Goal: Task Accomplishment & Management: Manage account settings

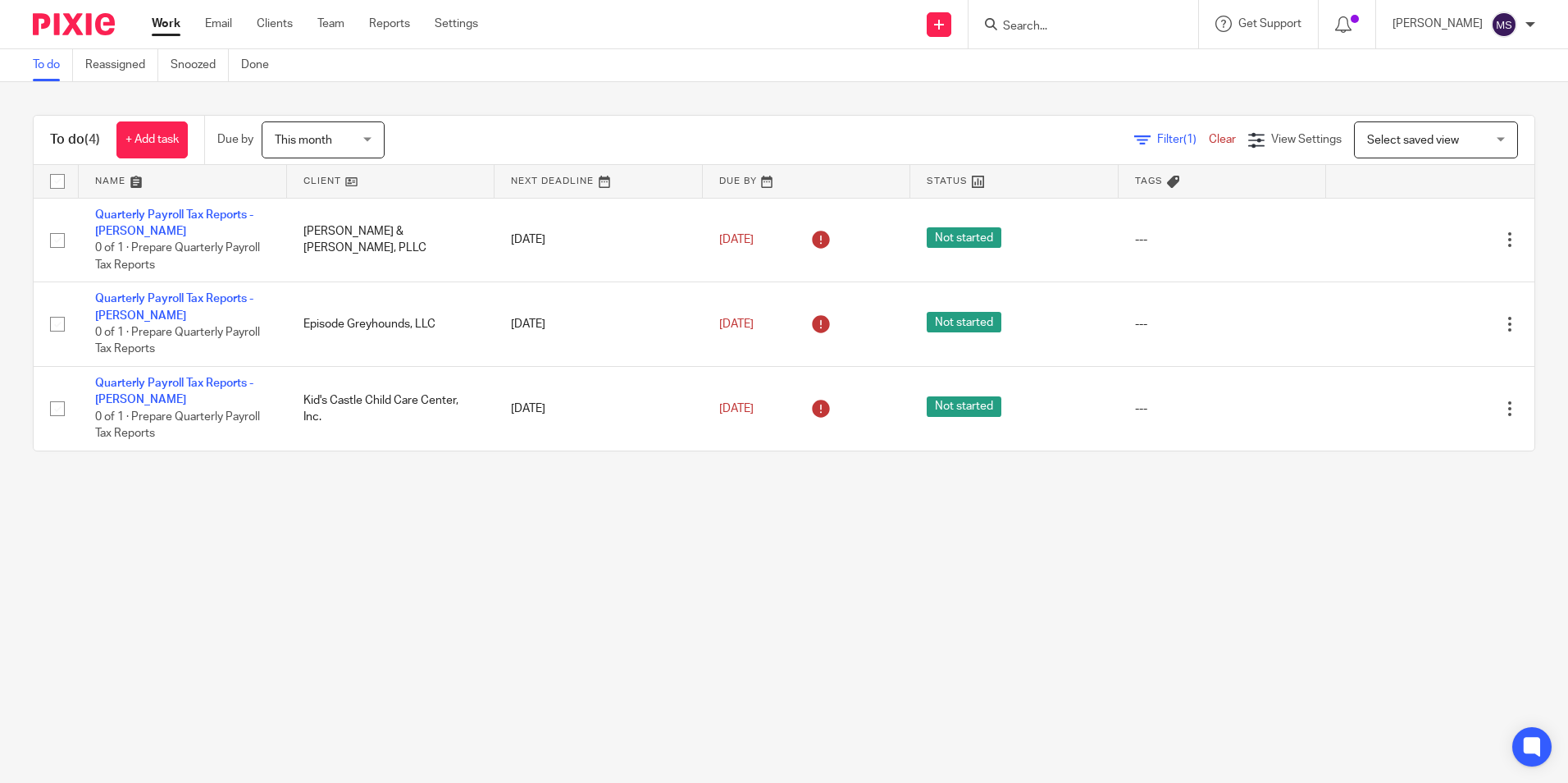
click at [1046, 25] on input "Search" at bounding box center [1075, 27] width 148 height 15
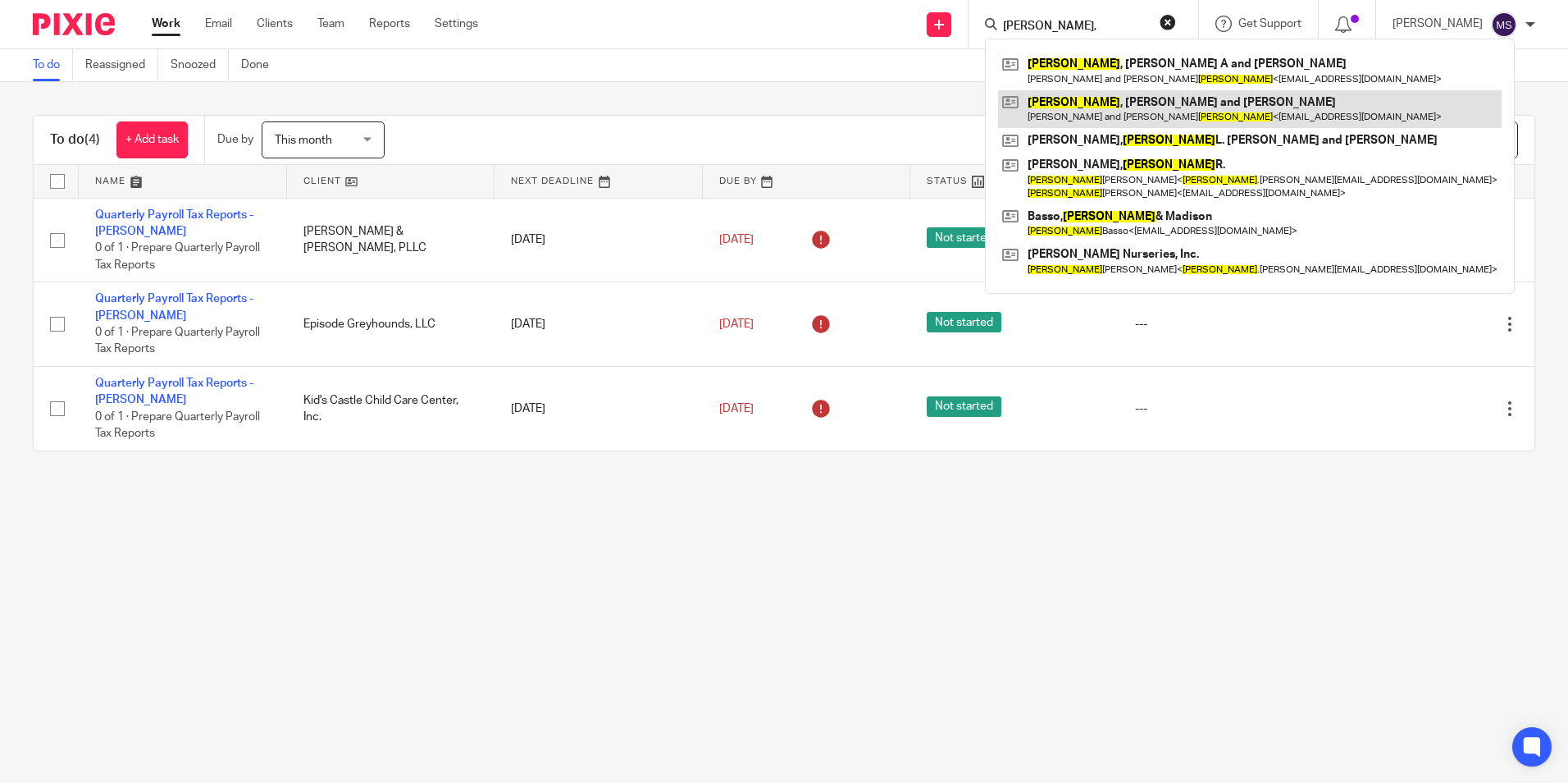
type input "anthony,"
click at [1115, 103] on link at bounding box center [1250, 109] width 503 height 38
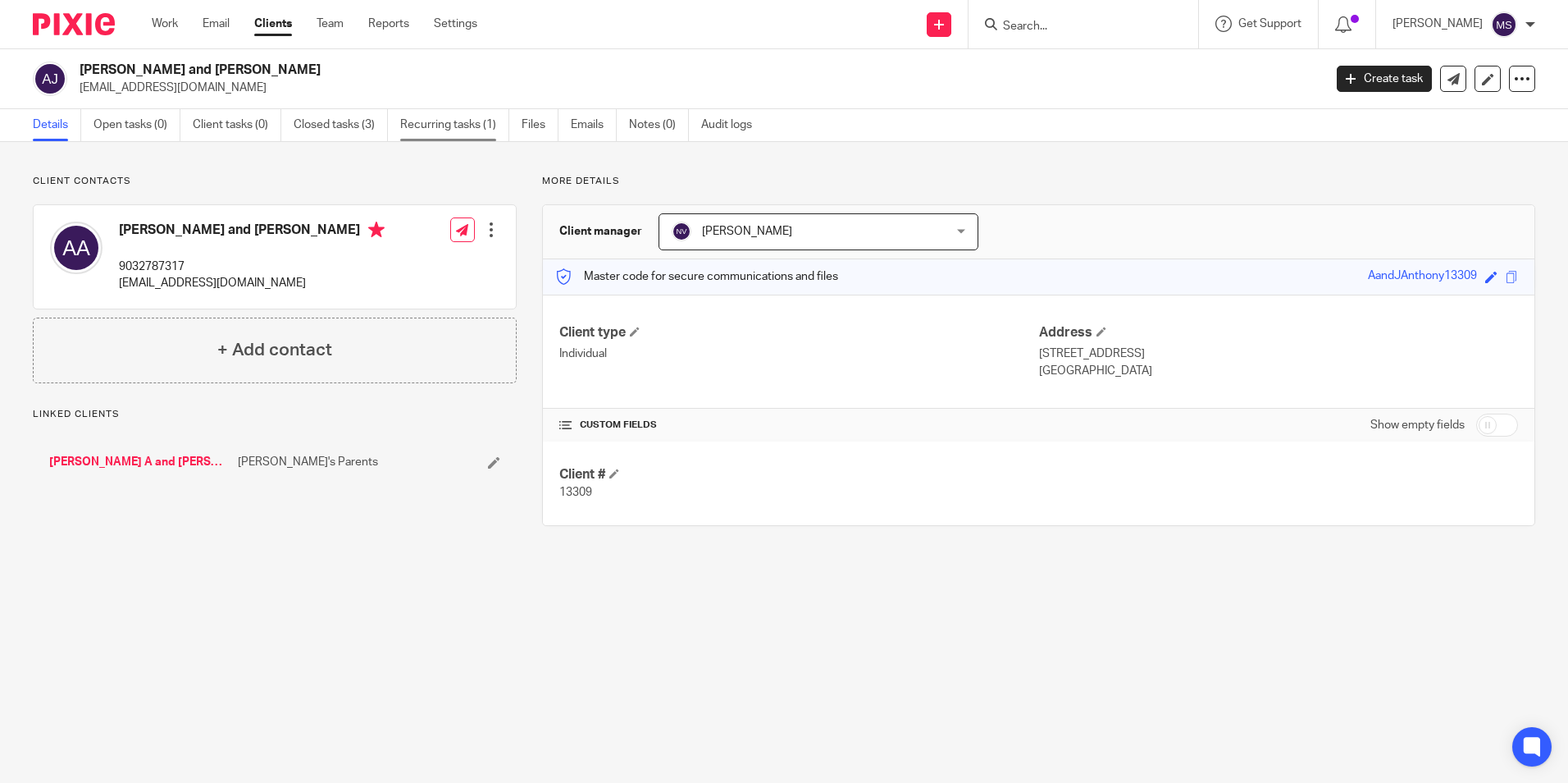
click at [454, 123] on link "Recurring tasks (1)" at bounding box center [454, 125] width 109 height 32
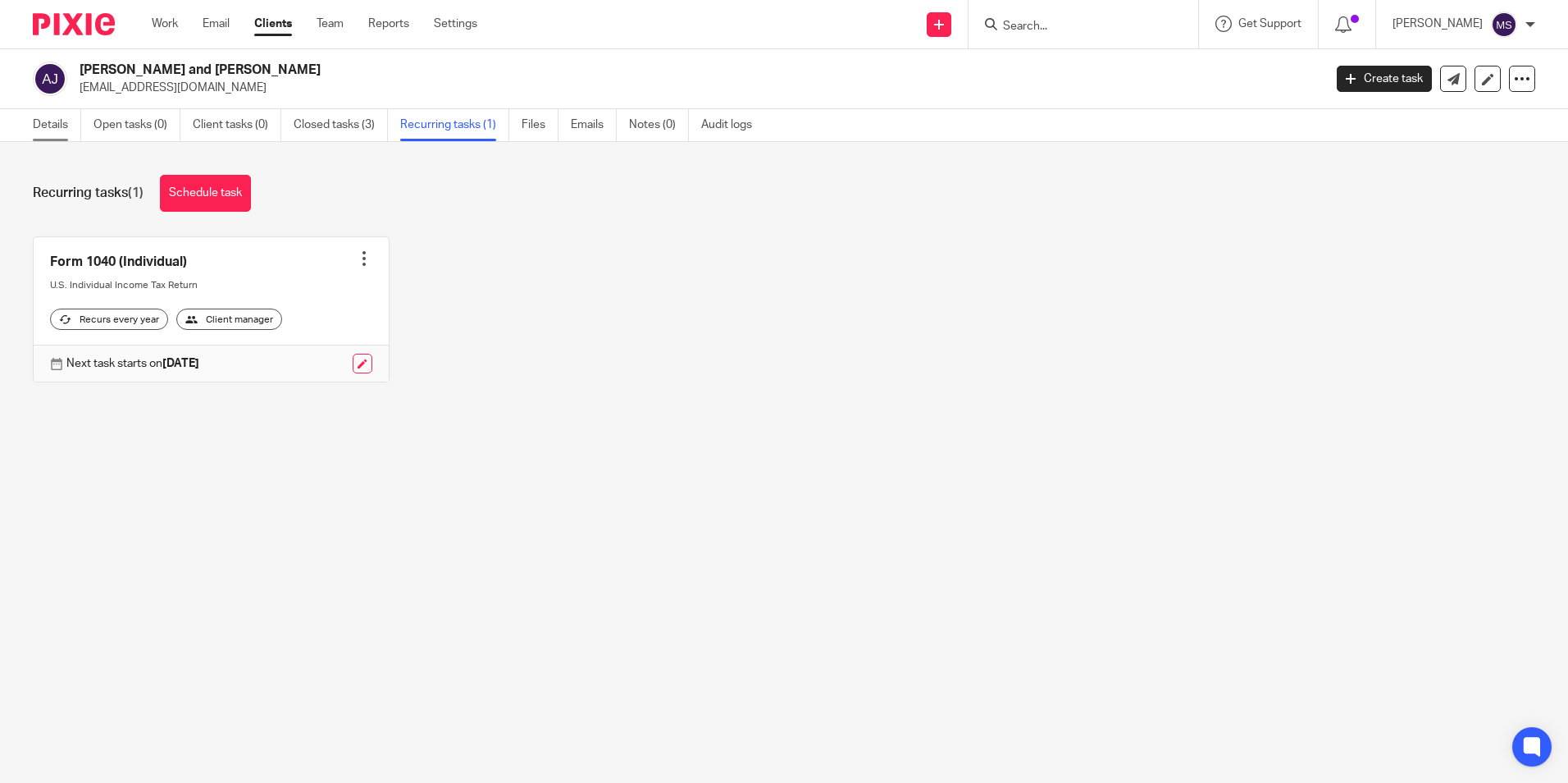
click at [48, 123] on link "Details" at bounding box center [57, 125] width 48 height 32
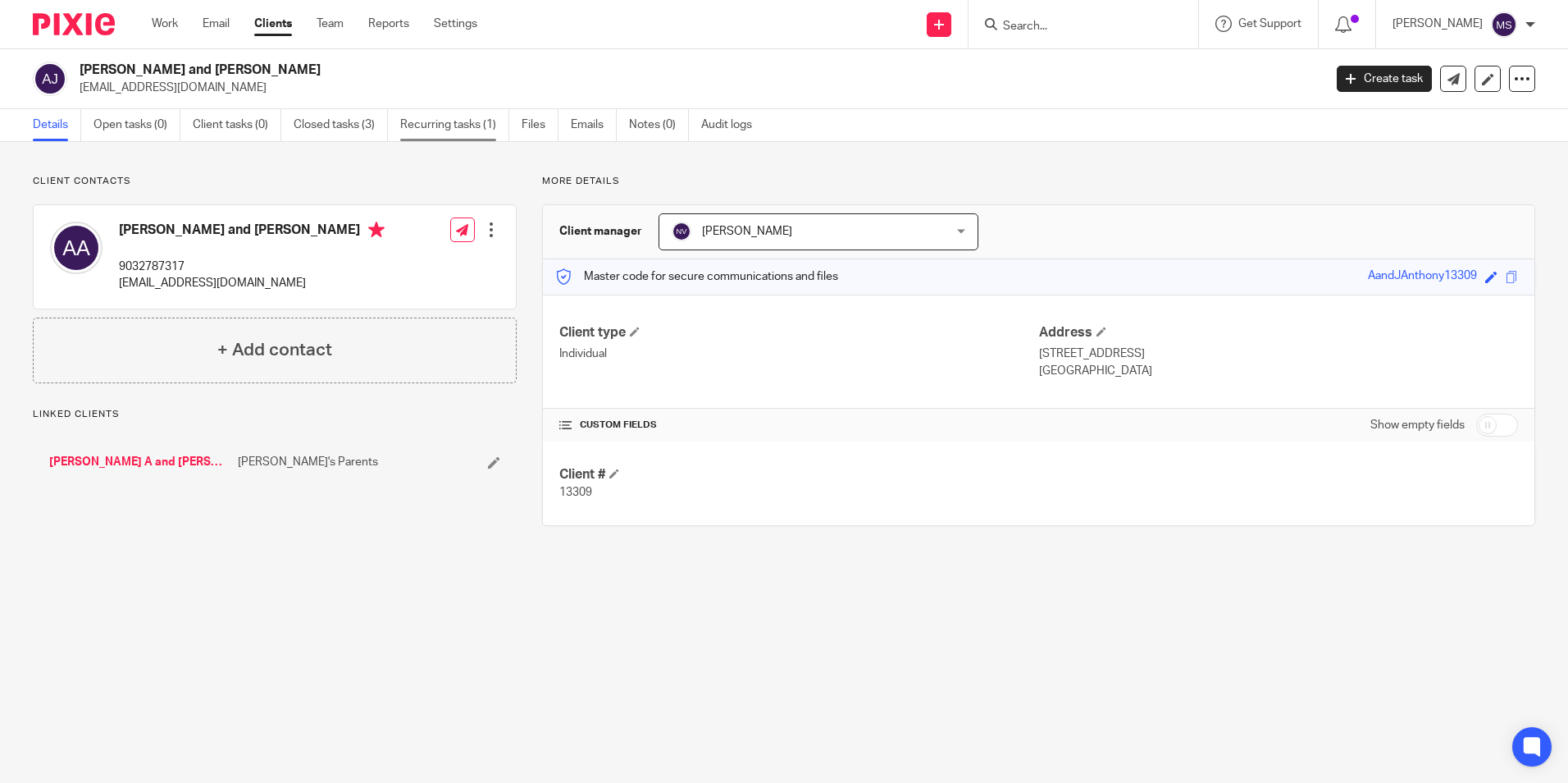
click at [461, 126] on link "Recurring tasks (1)" at bounding box center [454, 125] width 109 height 32
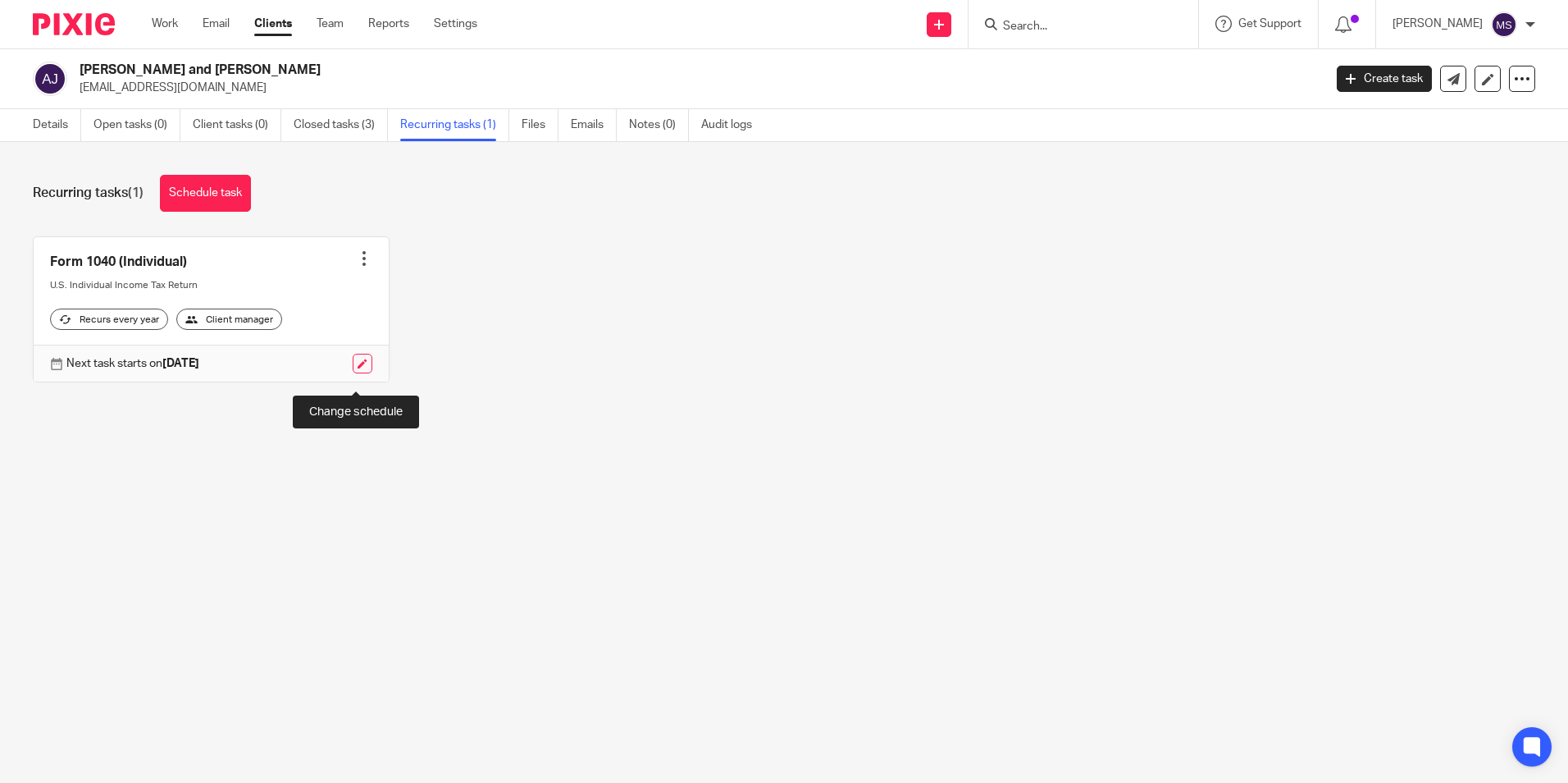
click at [352, 374] on link at bounding box center [362, 364] width 20 height 20
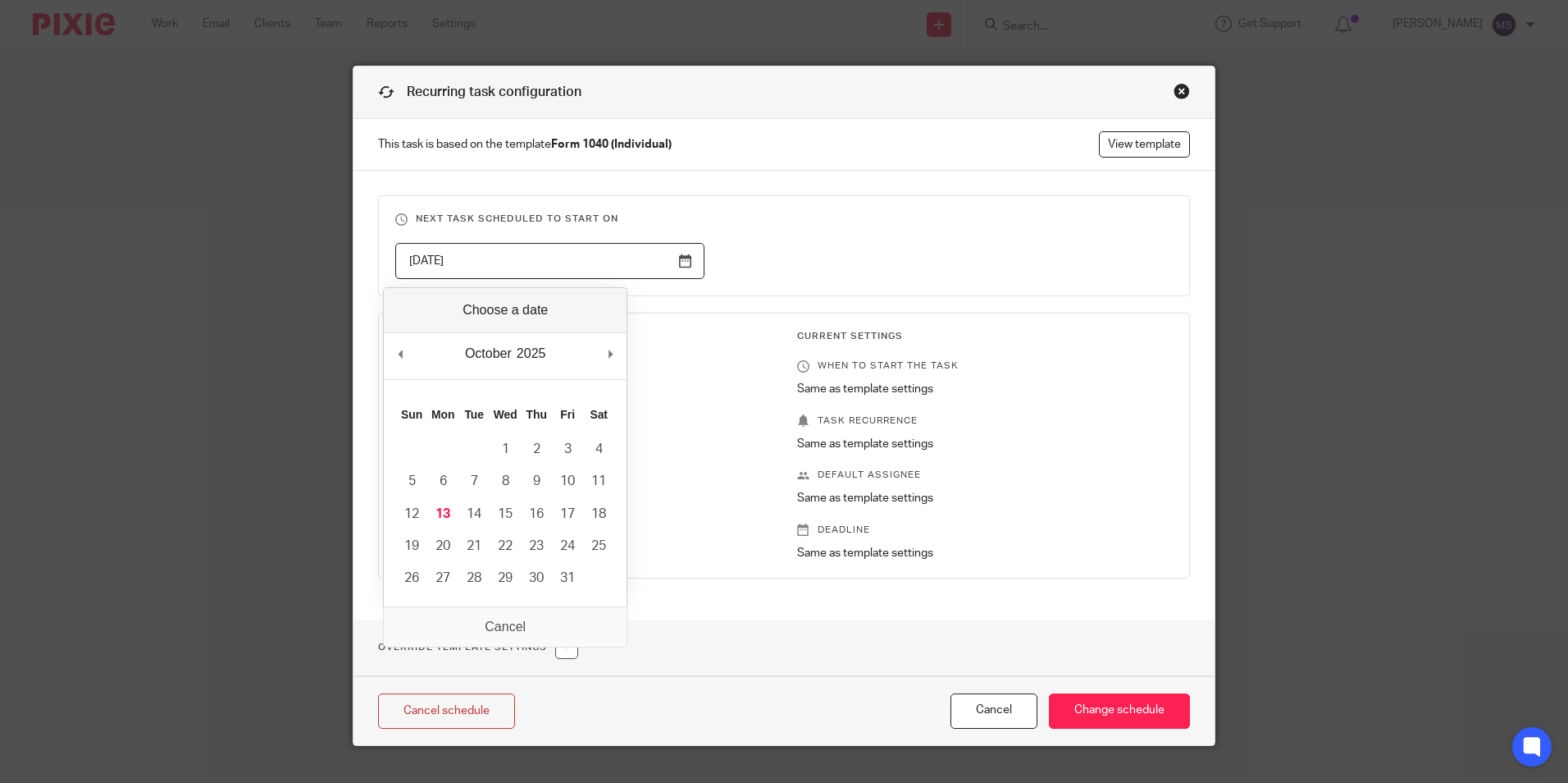
drag, startPoint x: 464, startPoint y: 257, endPoint x: 344, endPoint y: 246, distance: 120.5
click at [344, 246] on div "Recurring task configuration This task is based on the template Form 1040 (Indi…" at bounding box center [784, 392] width 1568 height 783
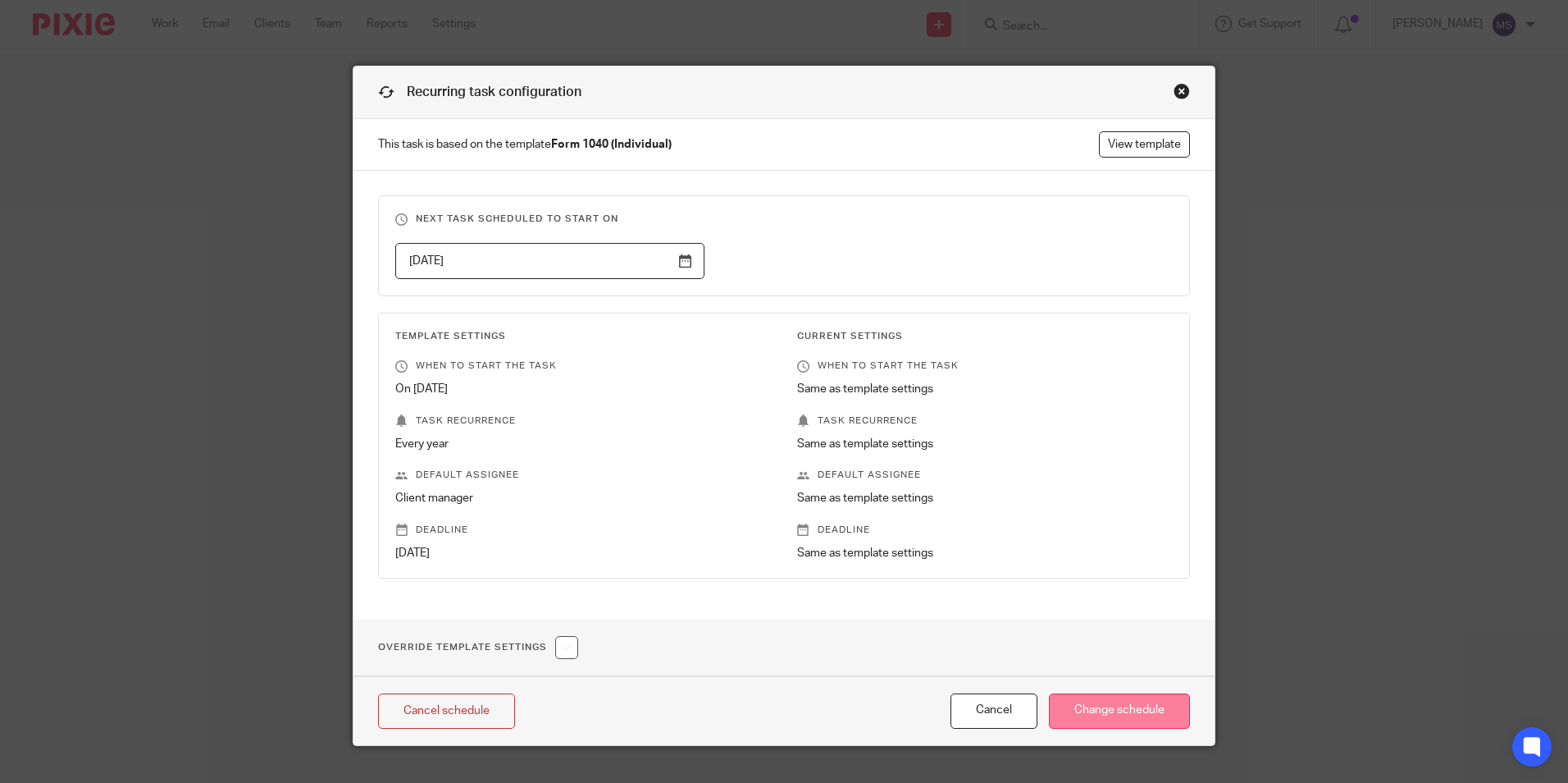
type input "2026-10-17"
click at [1127, 708] on input "Change schedule" at bounding box center [1119, 710] width 141 height 35
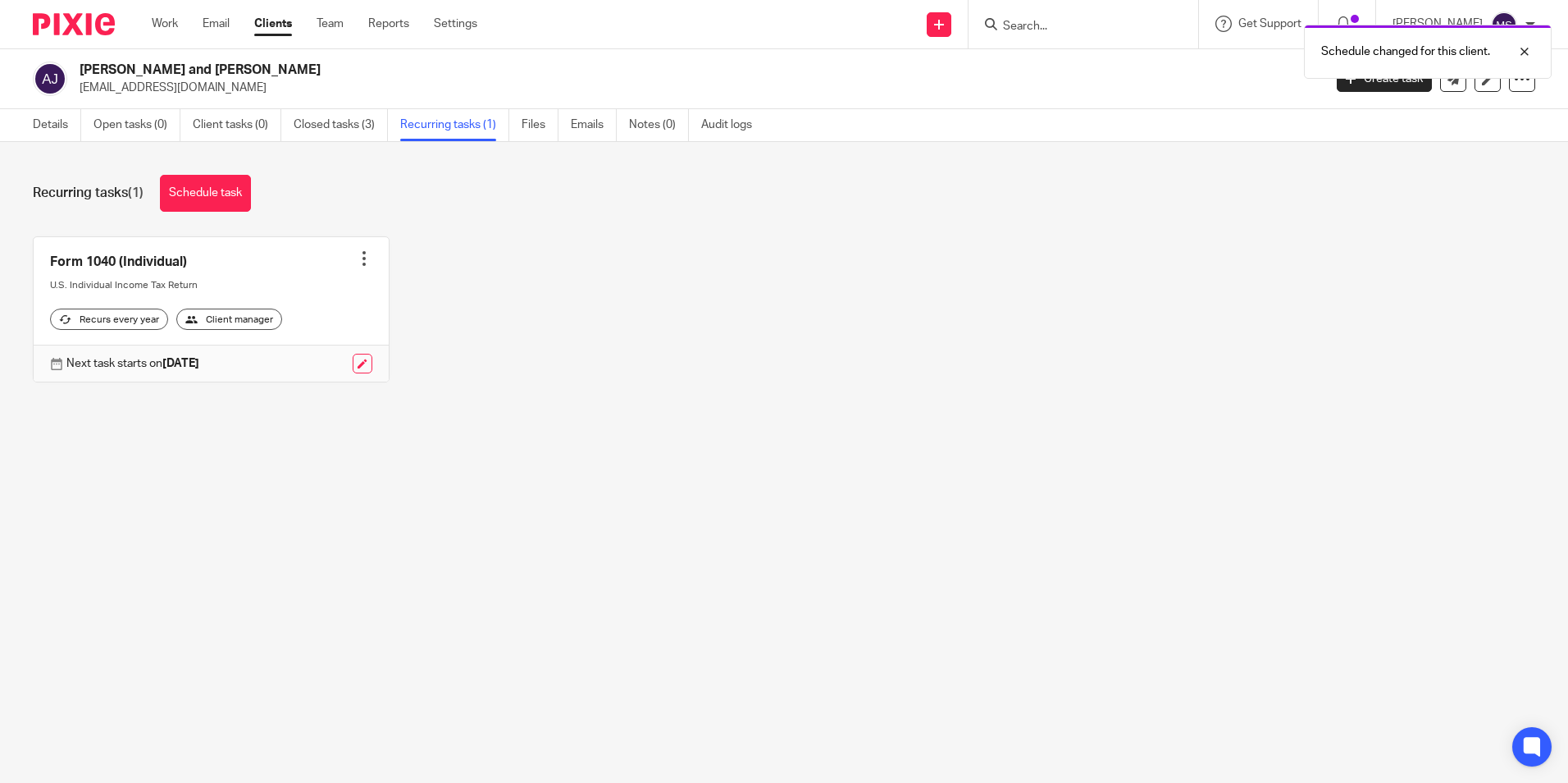
drag, startPoint x: 355, startPoint y: 258, endPoint x: 347, endPoint y: 274, distance: 17.9
click at [355, 259] on div at bounding box center [363, 259] width 16 height 16
click at [296, 292] on link "Create task" at bounding box center [296, 295] width 131 height 24
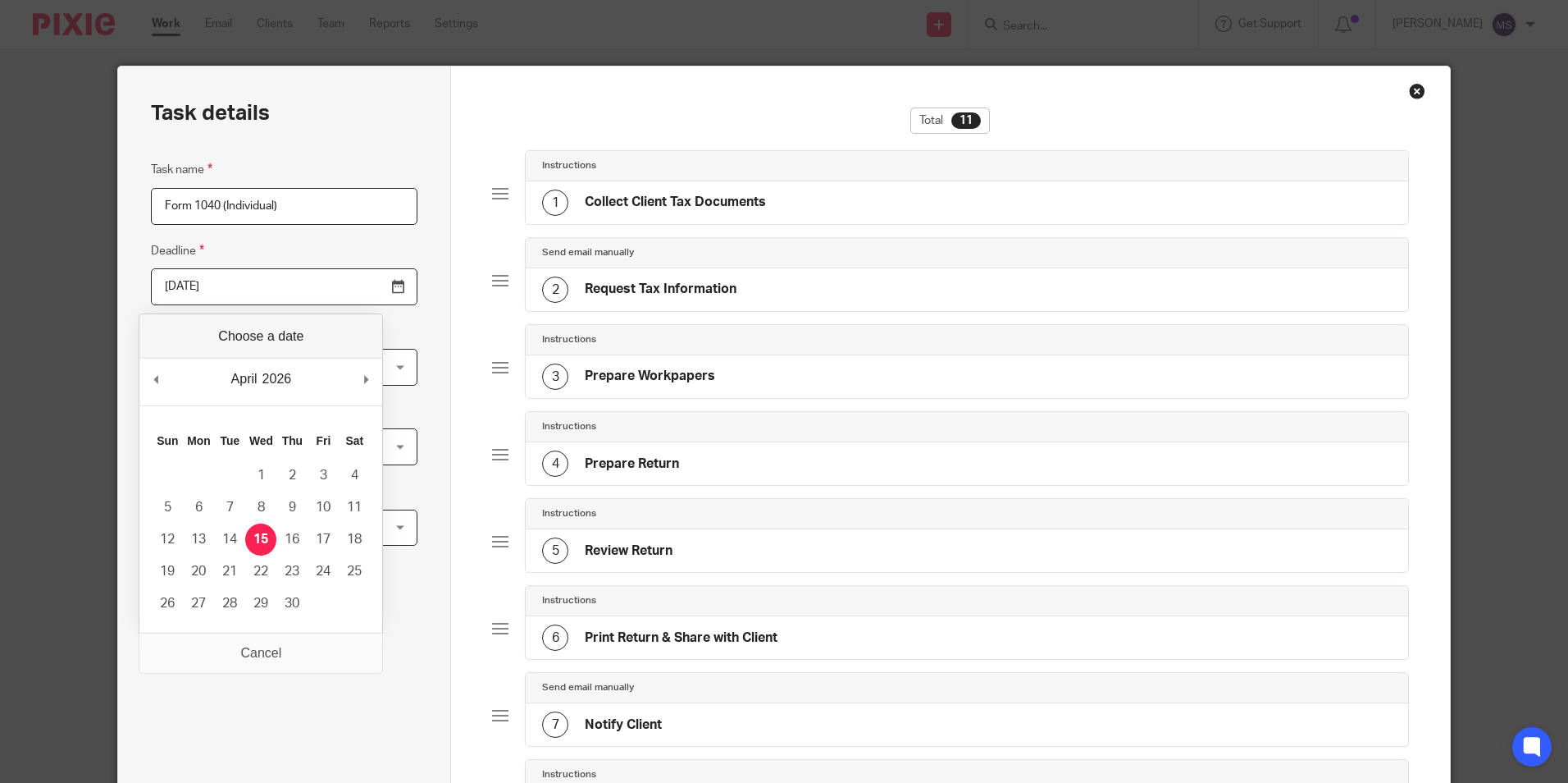
click at [255, 285] on input "[DATE]" at bounding box center [283, 287] width 266 height 37
type input "2025-10-15"
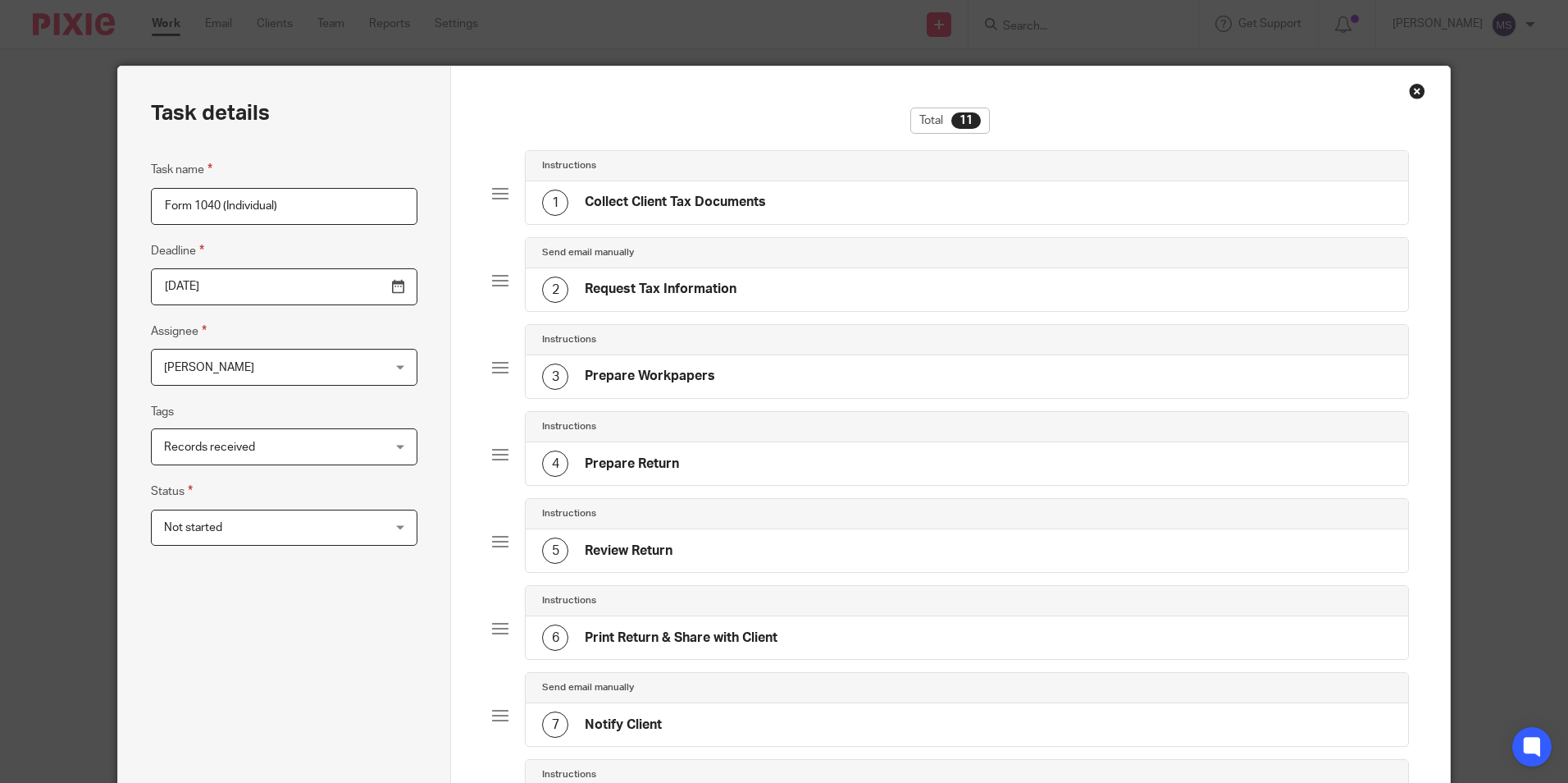
click at [231, 363] on span "[PERSON_NAME]" at bounding box center [264, 367] width 202 height 34
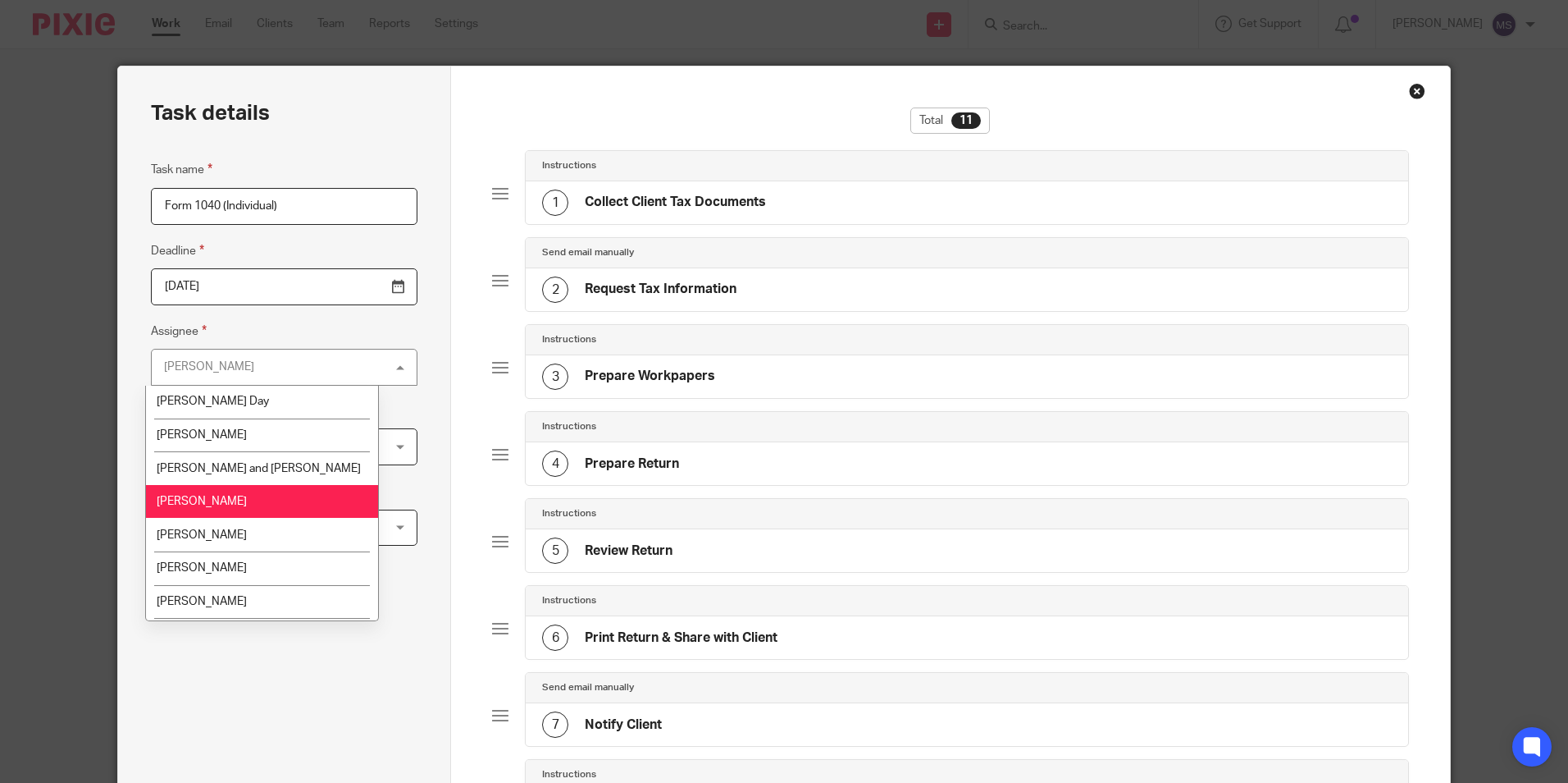
scroll to position [165, 0]
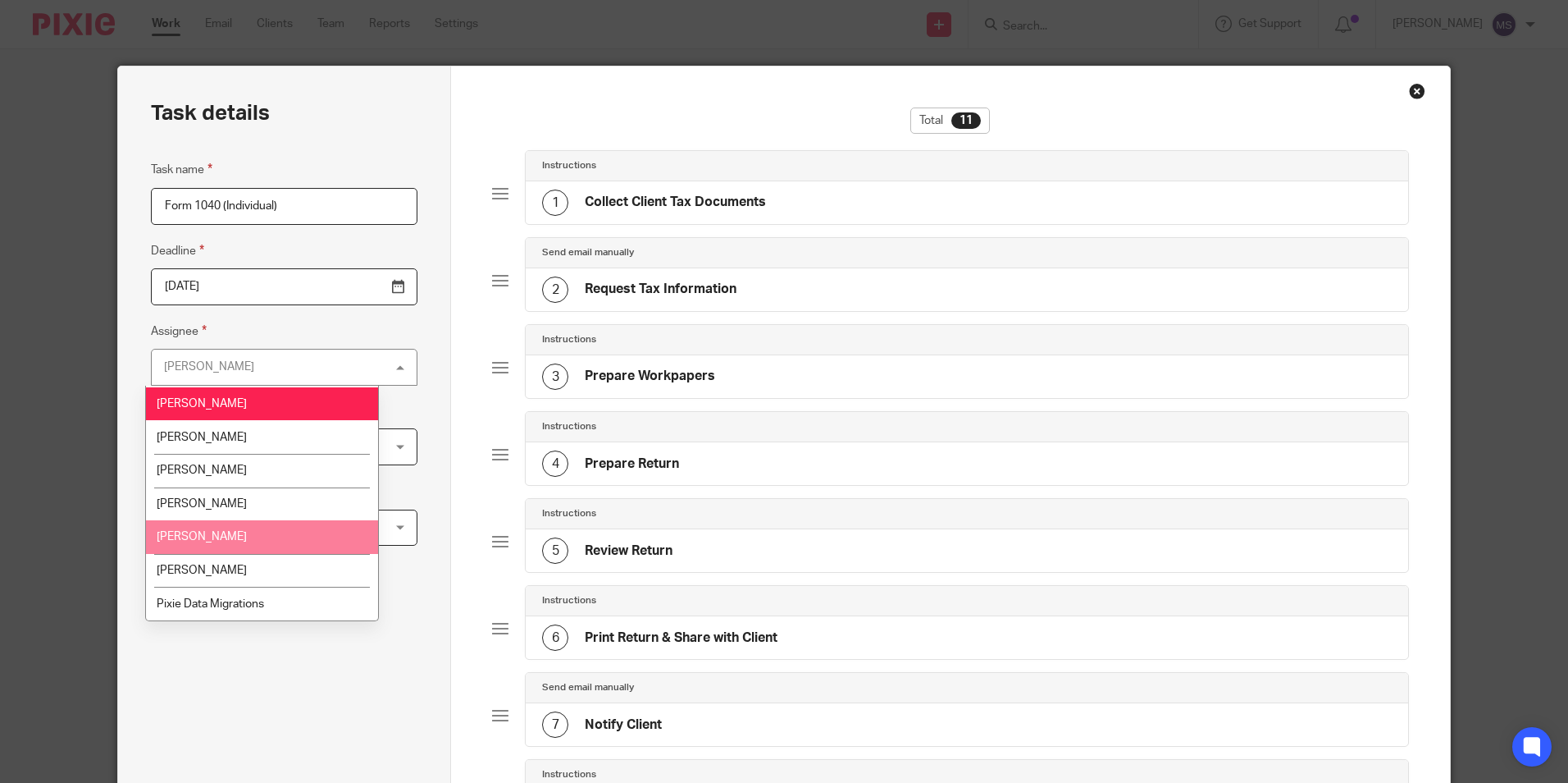
click at [228, 535] on span "[PERSON_NAME]" at bounding box center [202, 535] width 90 height 11
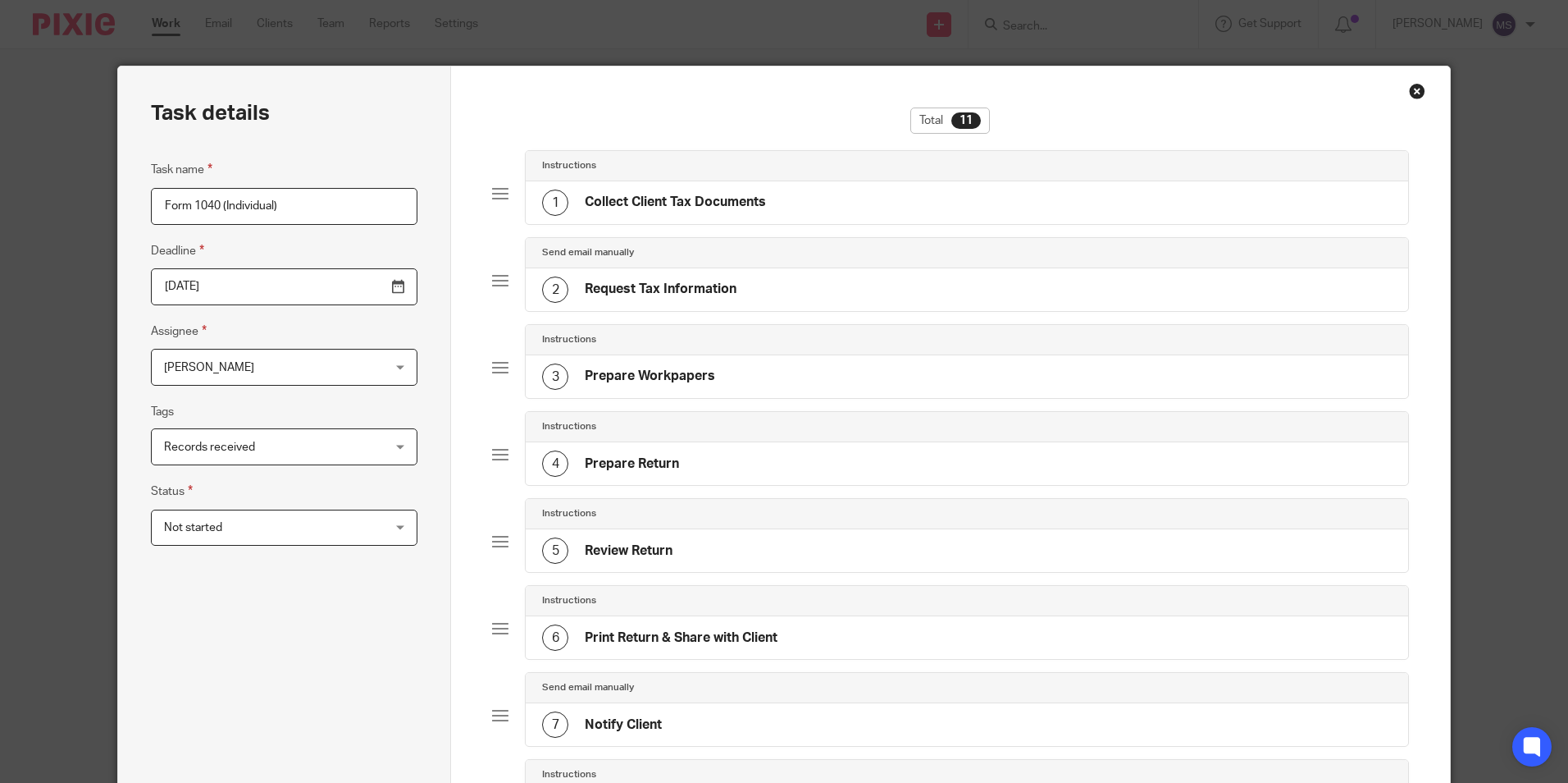
scroll to position [561, 0]
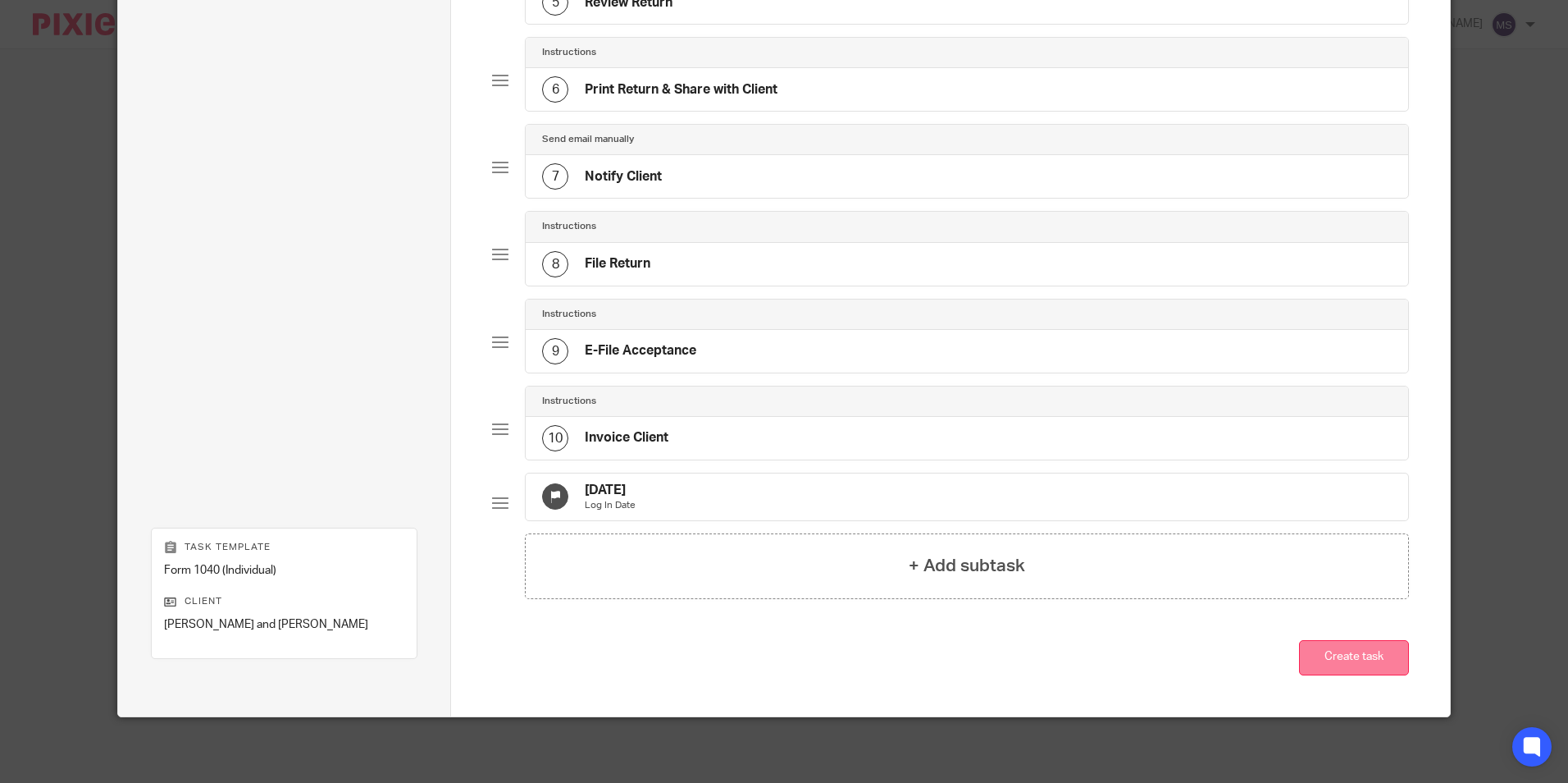
click at [1352, 653] on button "Create task" at bounding box center [1353, 657] width 110 height 35
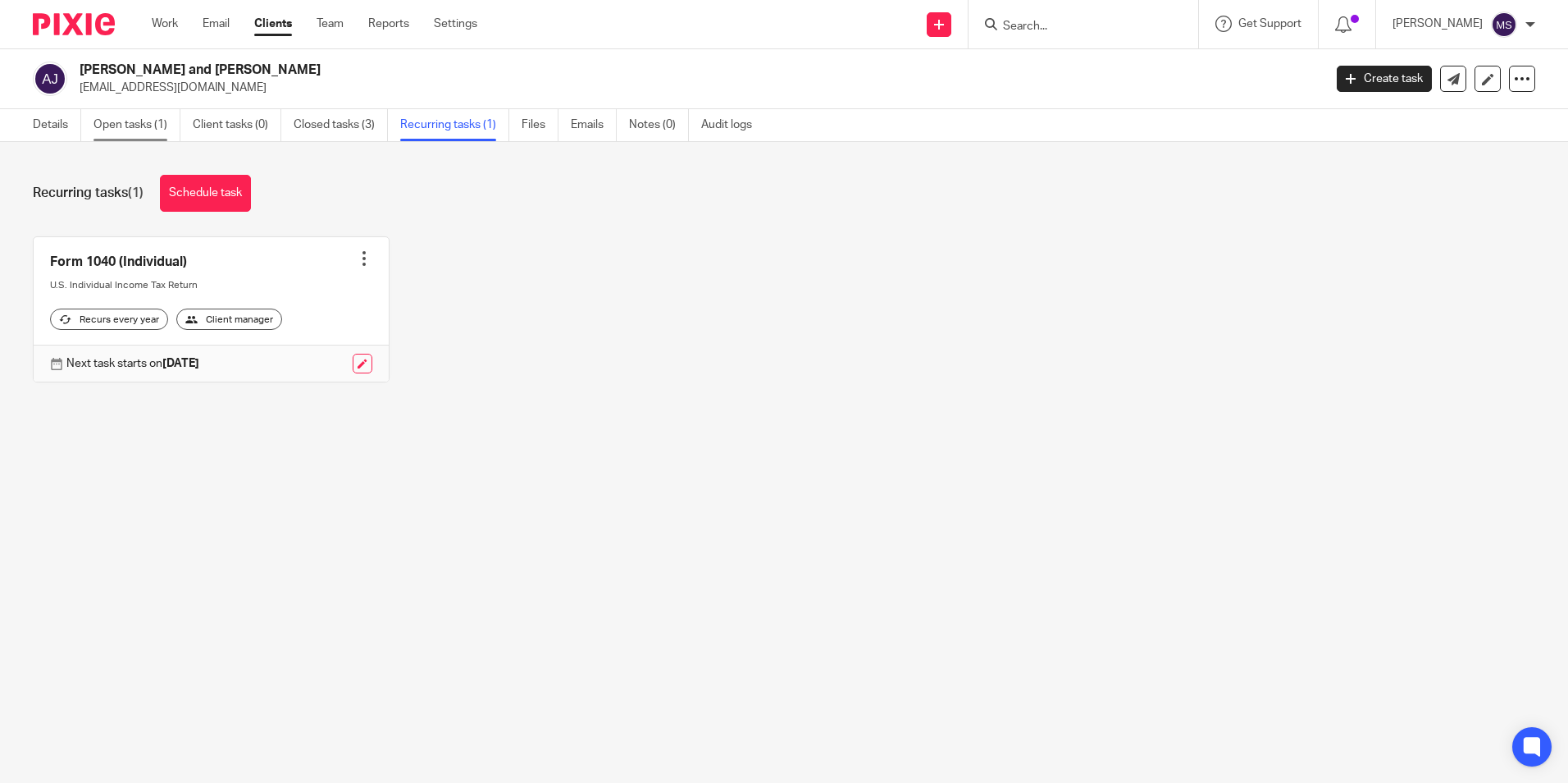
click at [138, 127] on link "Open tasks (1)" at bounding box center [137, 125] width 87 height 32
